Goal: Task Accomplishment & Management: Manage account settings

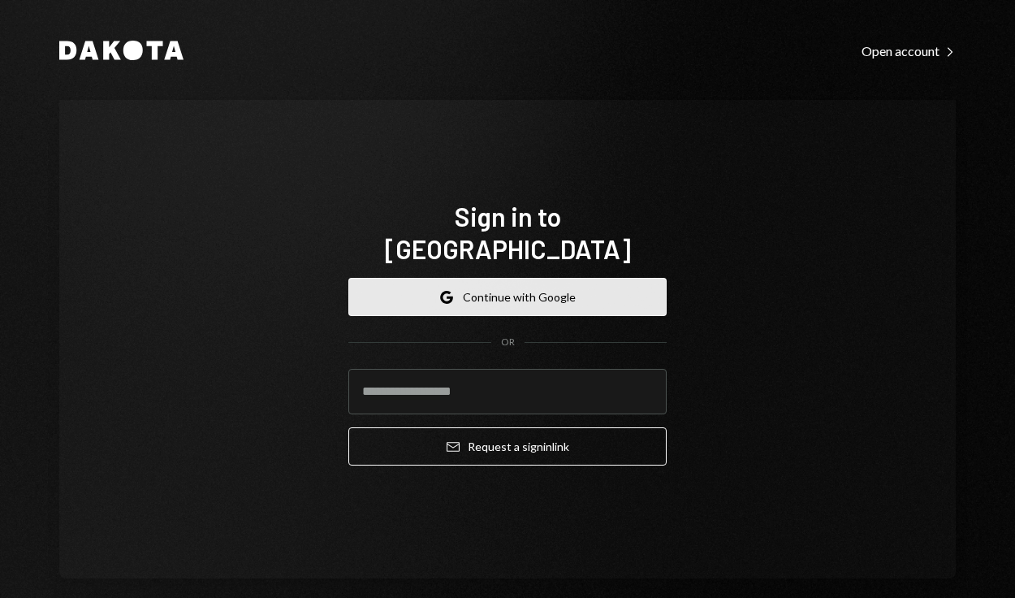
click at [461, 291] on button "Google Continue with Google" at bounding box center [507, 297] width 318 height 38
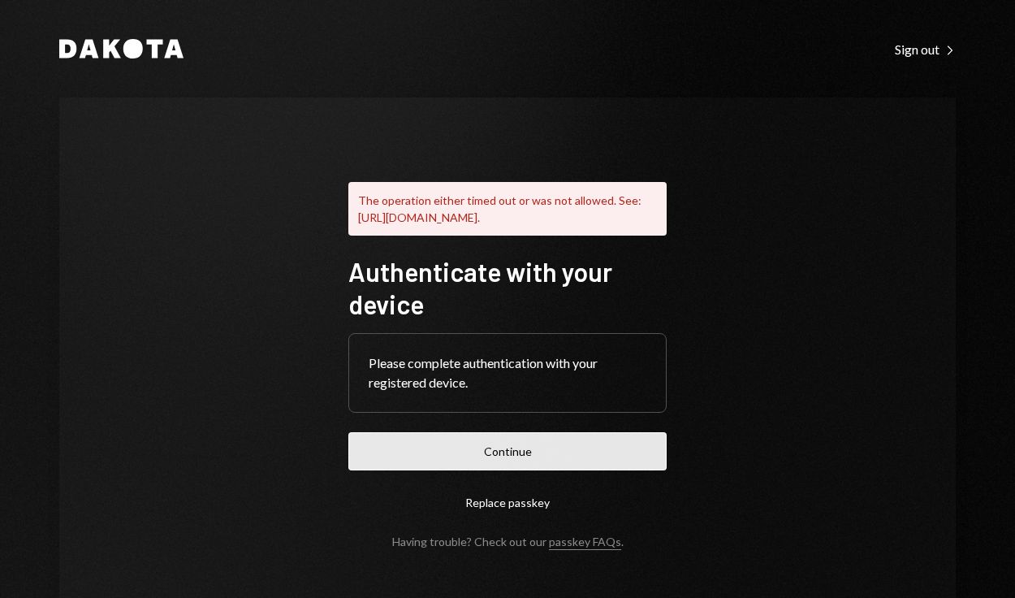
click at [537, 470] on button "Continue" at bounding box center [507, 451] width 318 height 38
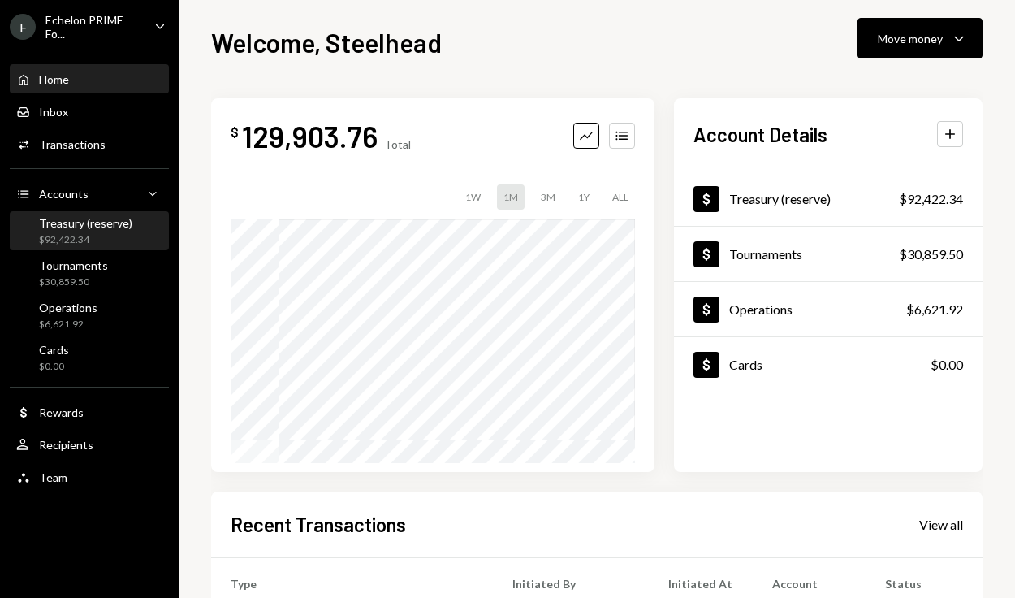
click at [91, 248] on div "Treasury (reserve) $92,422.34" at bounding box center [89, 231] width 146 height 37
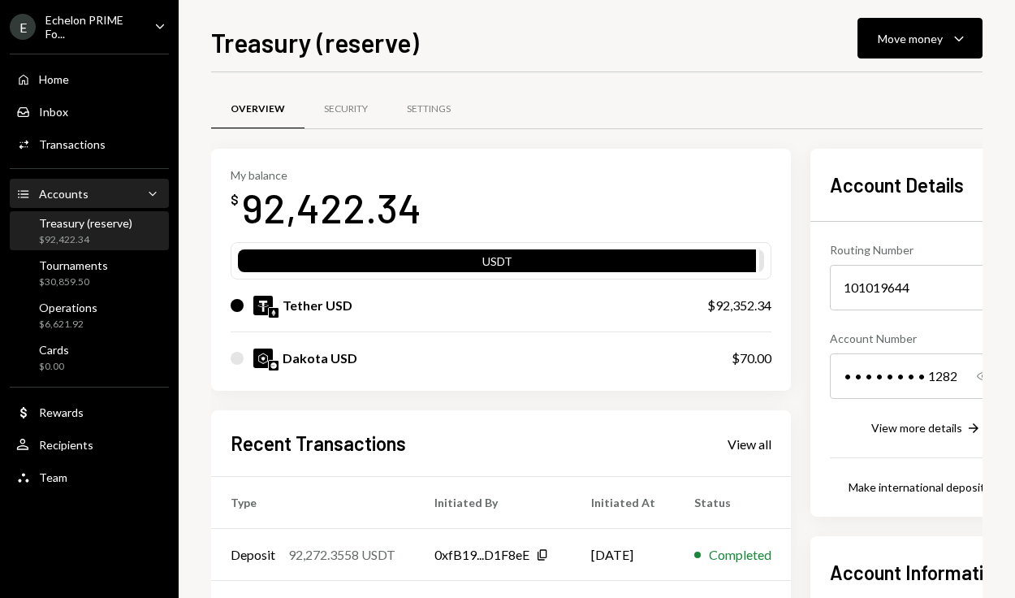
click at [102, 196] on div "Accounts Accounts Caret Down" at bounding box center [89, 194] width 146 height 18
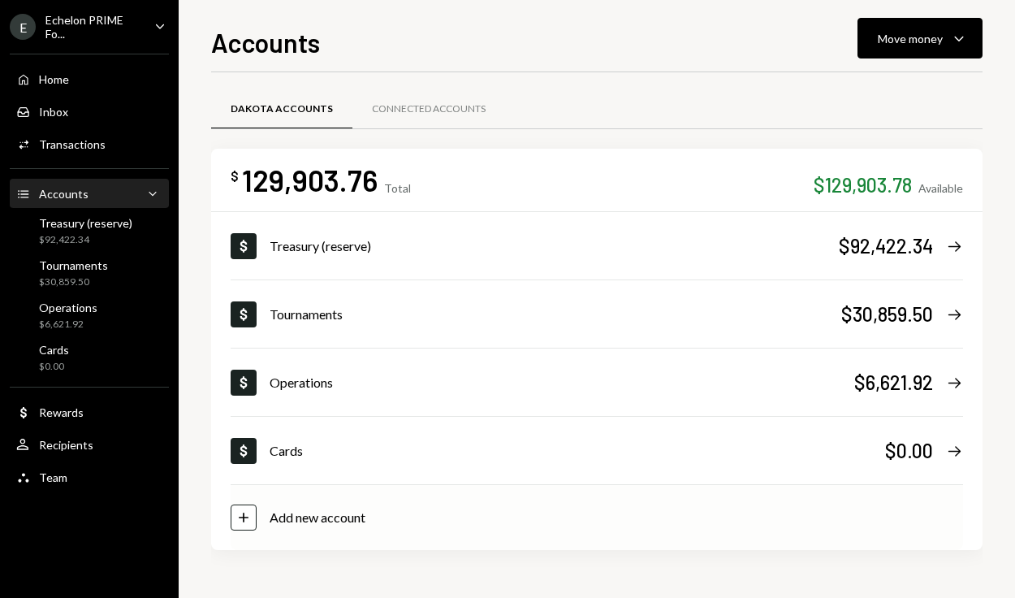
click at [248, 519] on icon "Plus" at bounding box center [244, 517] width 16 height 16
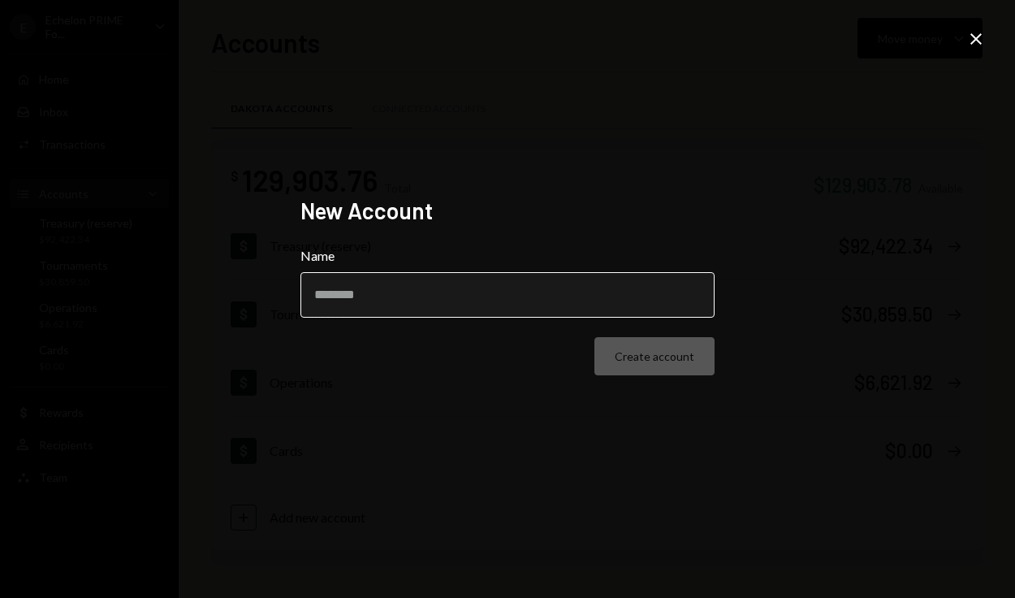
click at [417, 298] on input "Name" at bounding box center [507, 294] width 414 height 45
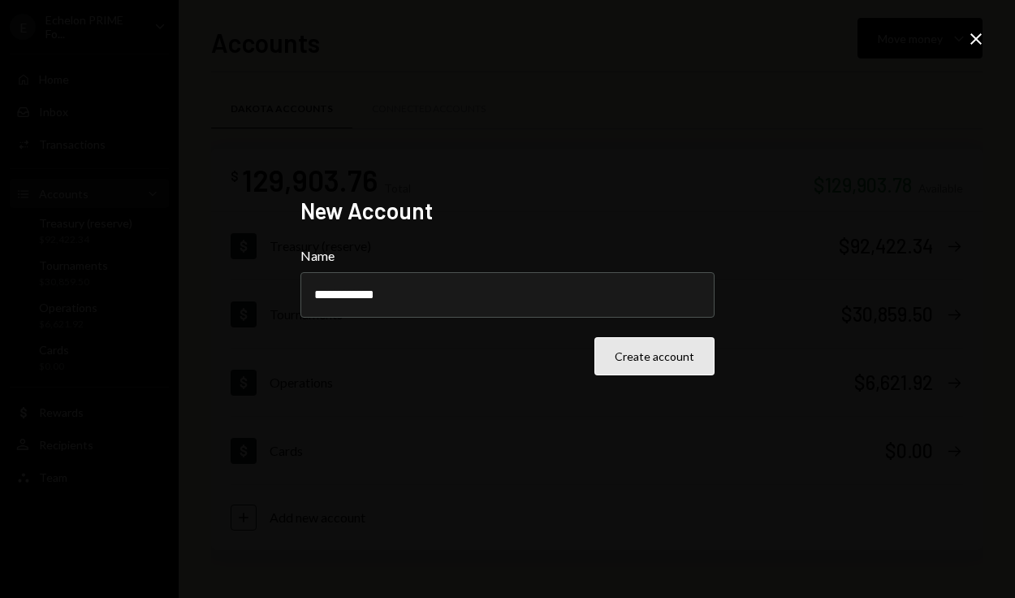
type input "**********"
click at [662, 361] on button "Create account" at bounding box center [654, 356] width 120 height 38
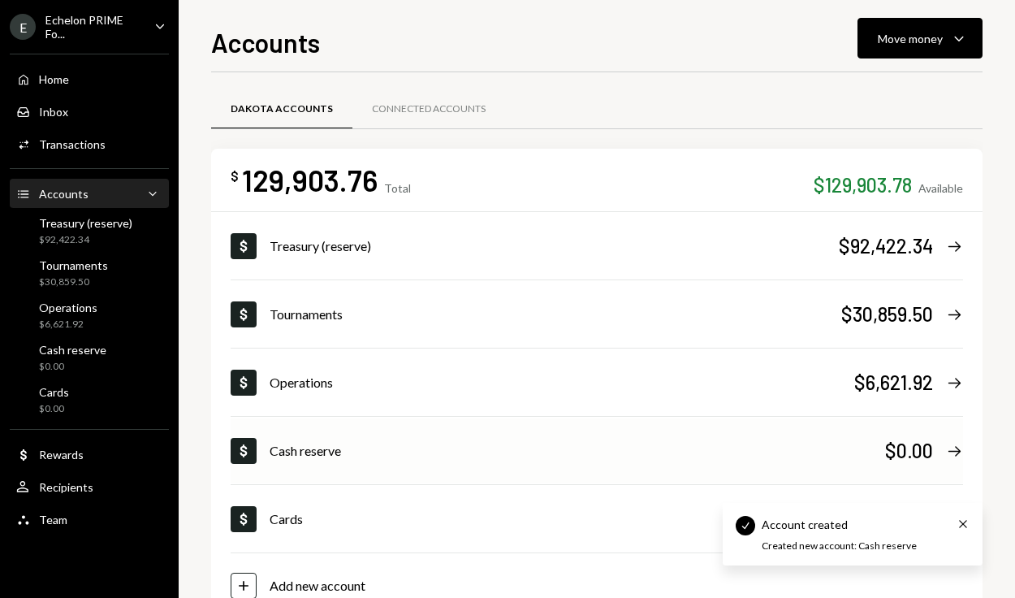
click at [466, 443] on div "Cash reserve" at bounding box center [578, 450] width 616 height 19
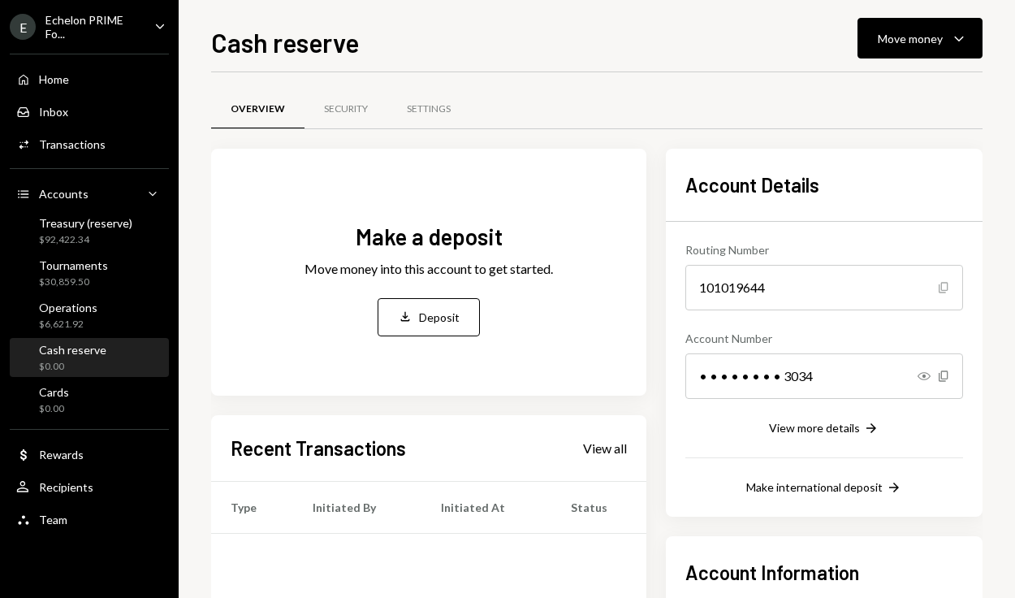
click at [945, 292] on icon "Copy" at bounding box center [943, 287] width 13 height 13
click at [938, 381] on icon "Copy" at bounding box center [943, 376] width 13 height 13
click at [819, 494] on button "Make international deposit Right Arrow" at bounding box center [824, 488] width 156 height 18
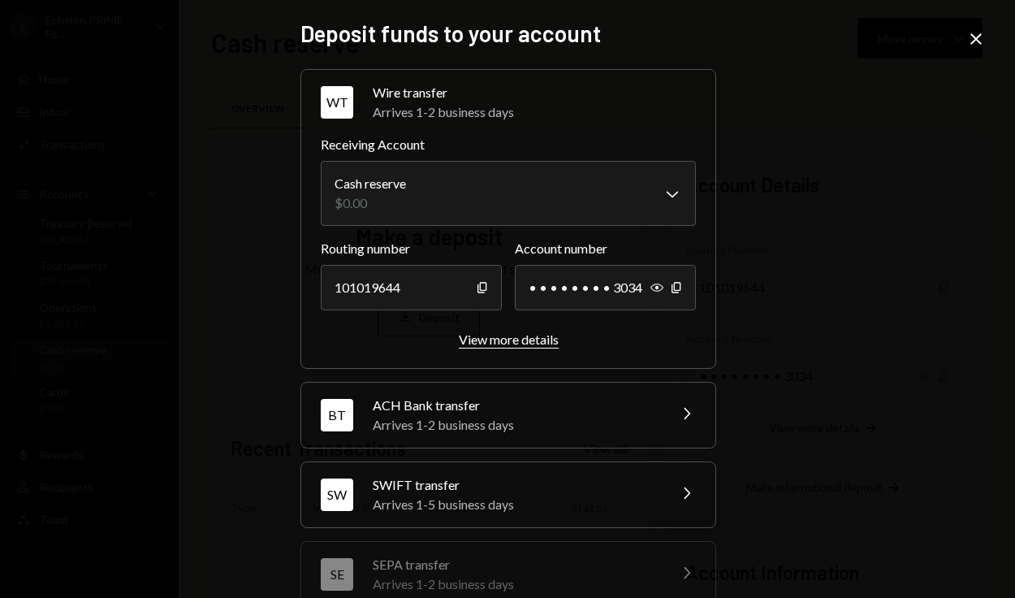
click at [513, 343] on div "View more details" at bounding box center [509, 338] width 100 height 15
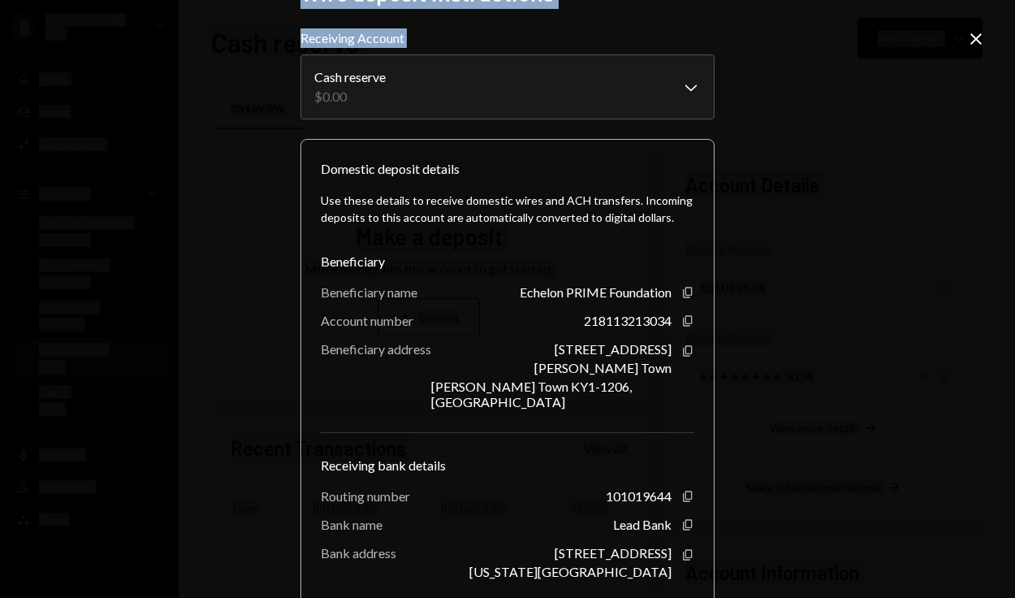
scroll to position [127, 0]
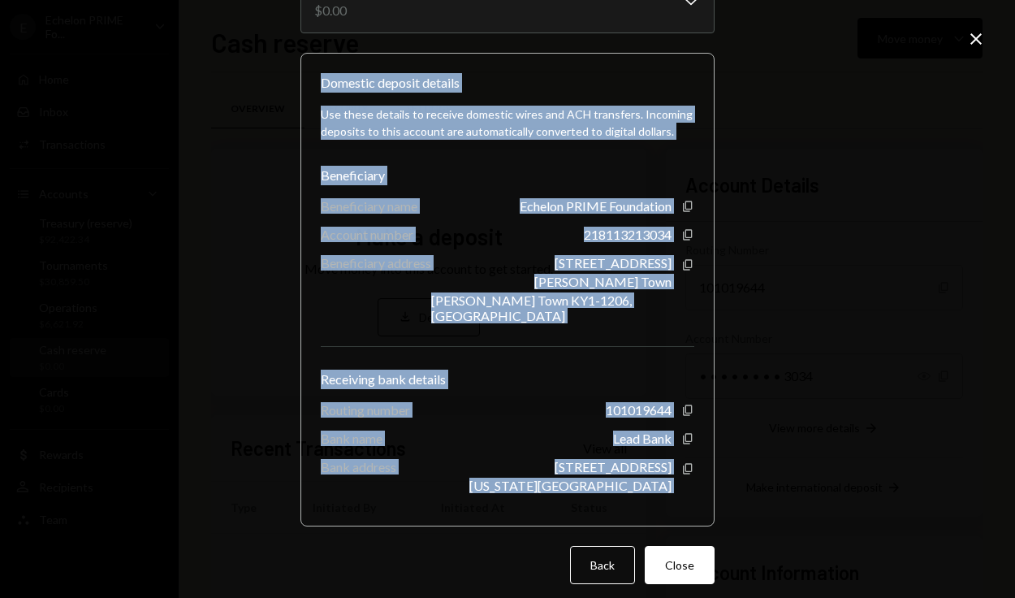
drag, startPoint x: 302, startPoint y: 205, endPoint x: 696, endPoint y: 472, distance: 475.5
click at [696, 472] on div "Domestic deposit details Use these details to receive domestic wires and ACH tr…" at bounding box center [507, 289] width 414 height 473
copy div "Domestic deposit details Use these details to receive domestic wires and ACH tr…"
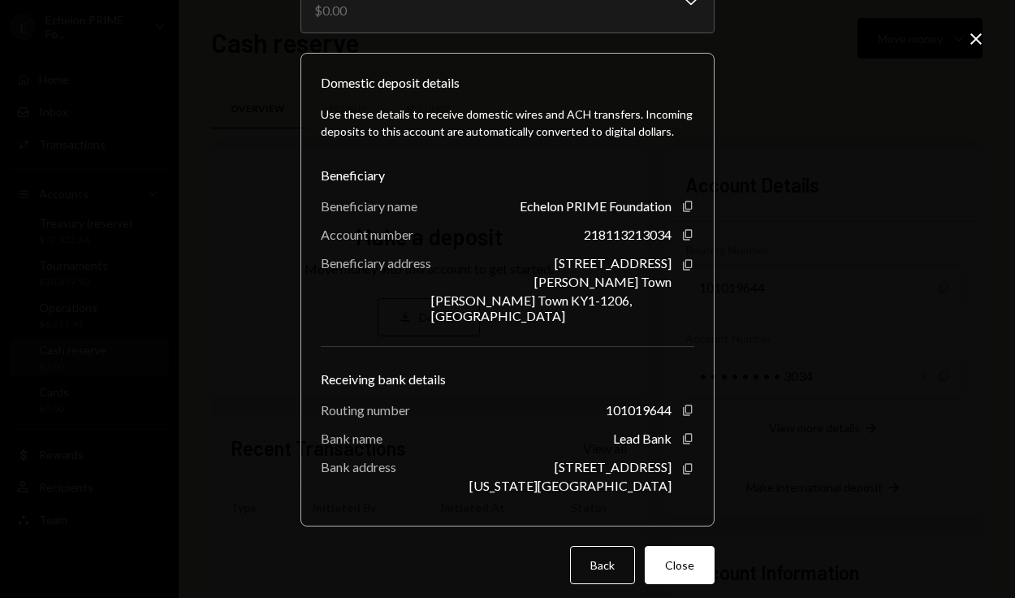
click at [342, 445] on div "Use these details to receive domestic wires and ACH transfers. Incoming deposit…" at bounding box center [508, 299] width 374 height 413
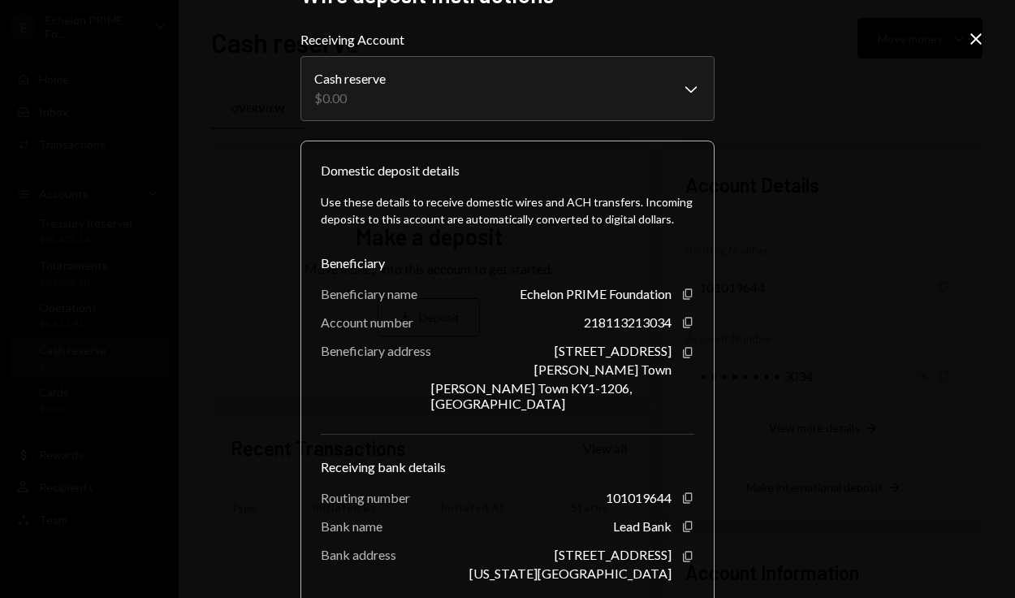
scroll to position [0, 0]
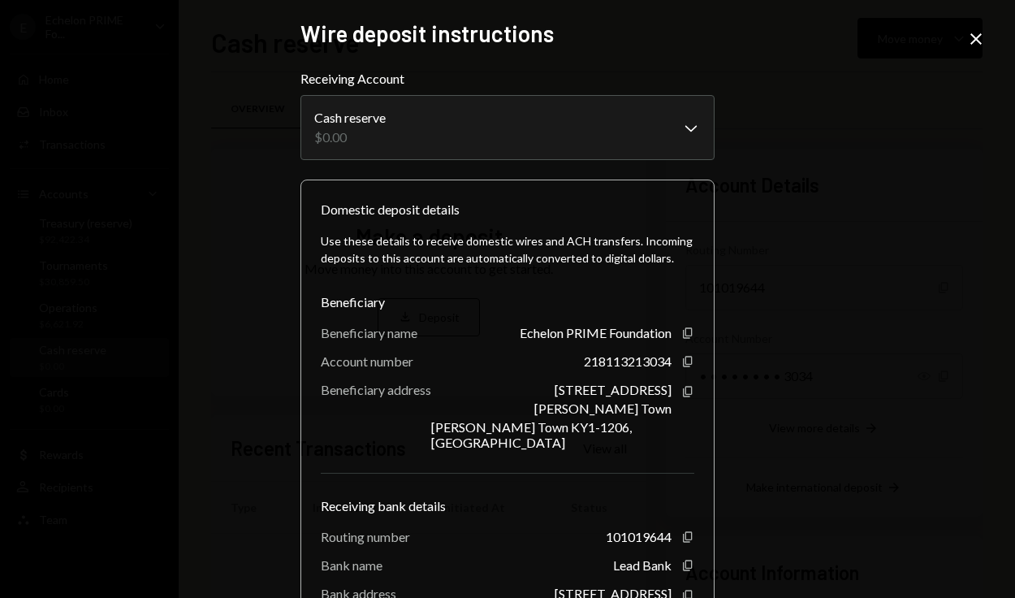
click at [975, 44] on icon "Close" at bounding box center [975, 38] width 19 height 19
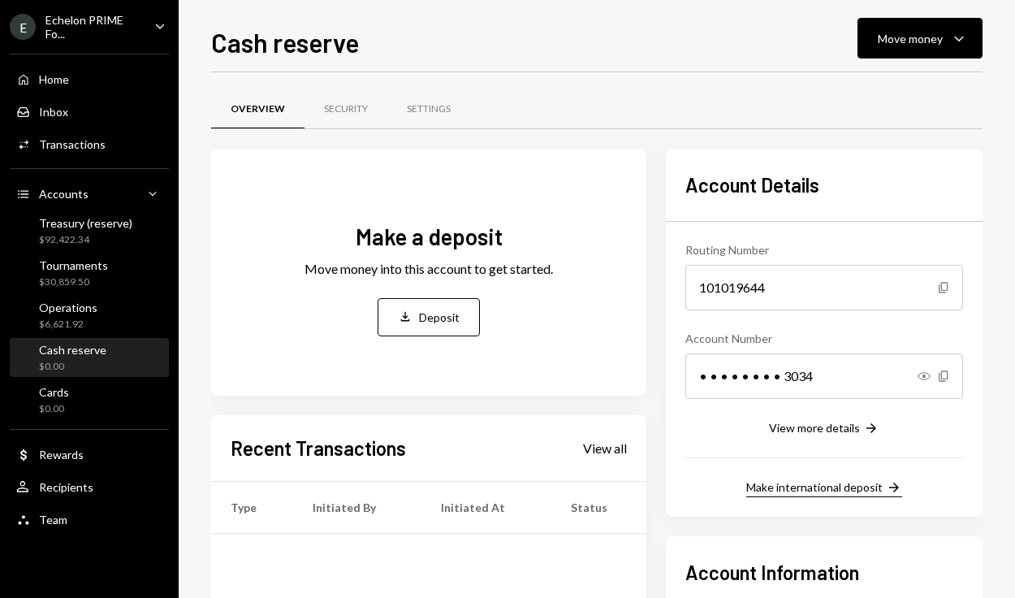
click at [831, 488] on div "Make international deposit" at bounding box center [814, 487] width 136 height 14
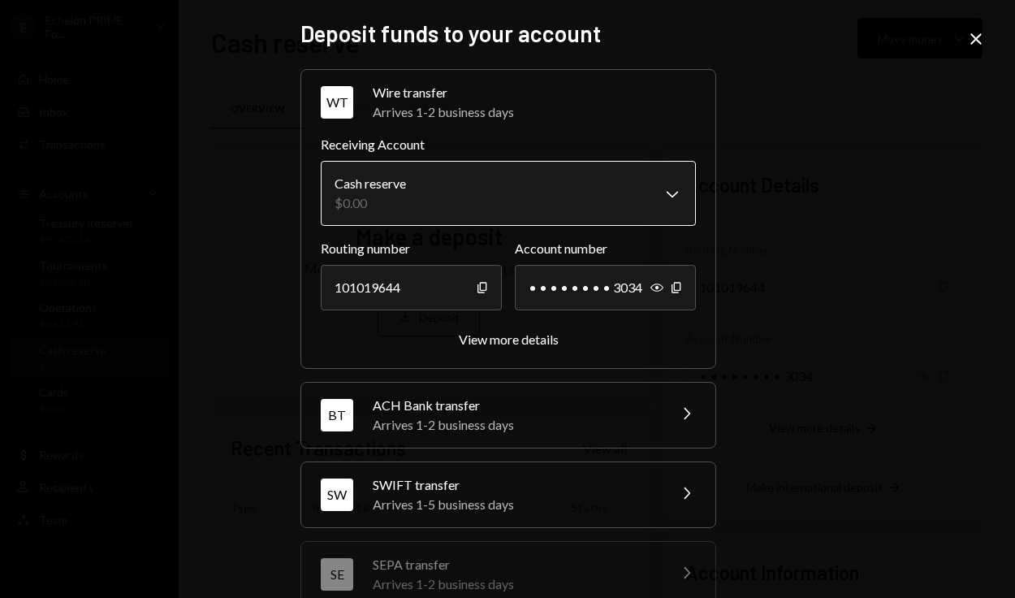
scroll to position [193, 0]
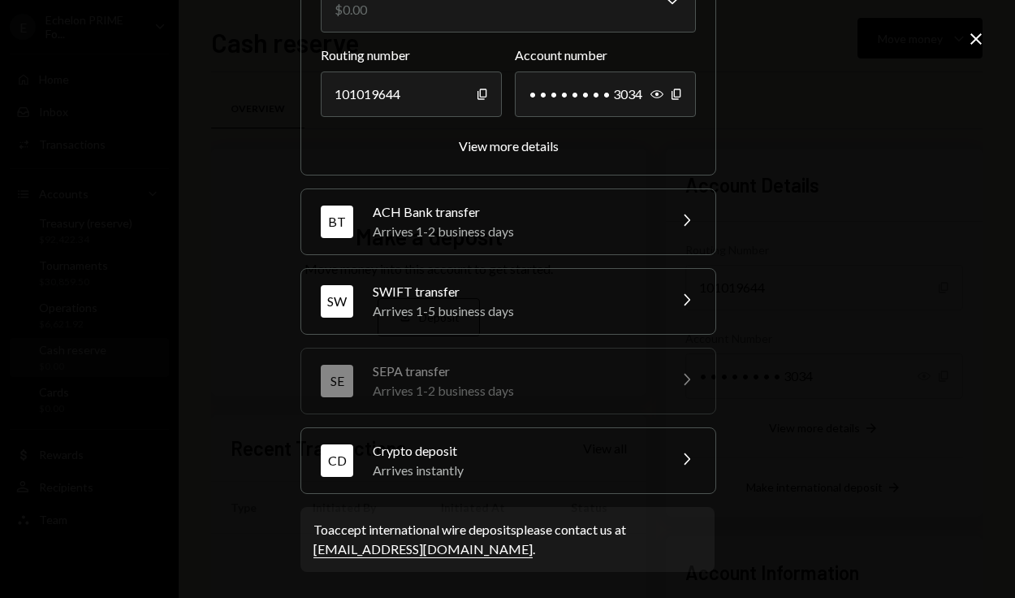
click at [384, 547] on link "[EMAIL_ADDRESS][DOMAIN_NAME]" at bounding box center [422, 549] width 219 height 17
drag, startPoint x: 447, startPoint y: 555, endPoint x: 309, endPoint y: 552, distance: 138.1
click at [313, 552] on div "To accept international wire deposits please contact us at [EMAIL_ADDRESS][DOMA…" at bounding box center [507, 539] width 388 height 39
copy div "[EMAIL_ADDRESS][DOMAIN_NAME] ."
